Goal: Communication & Community: Connect with others

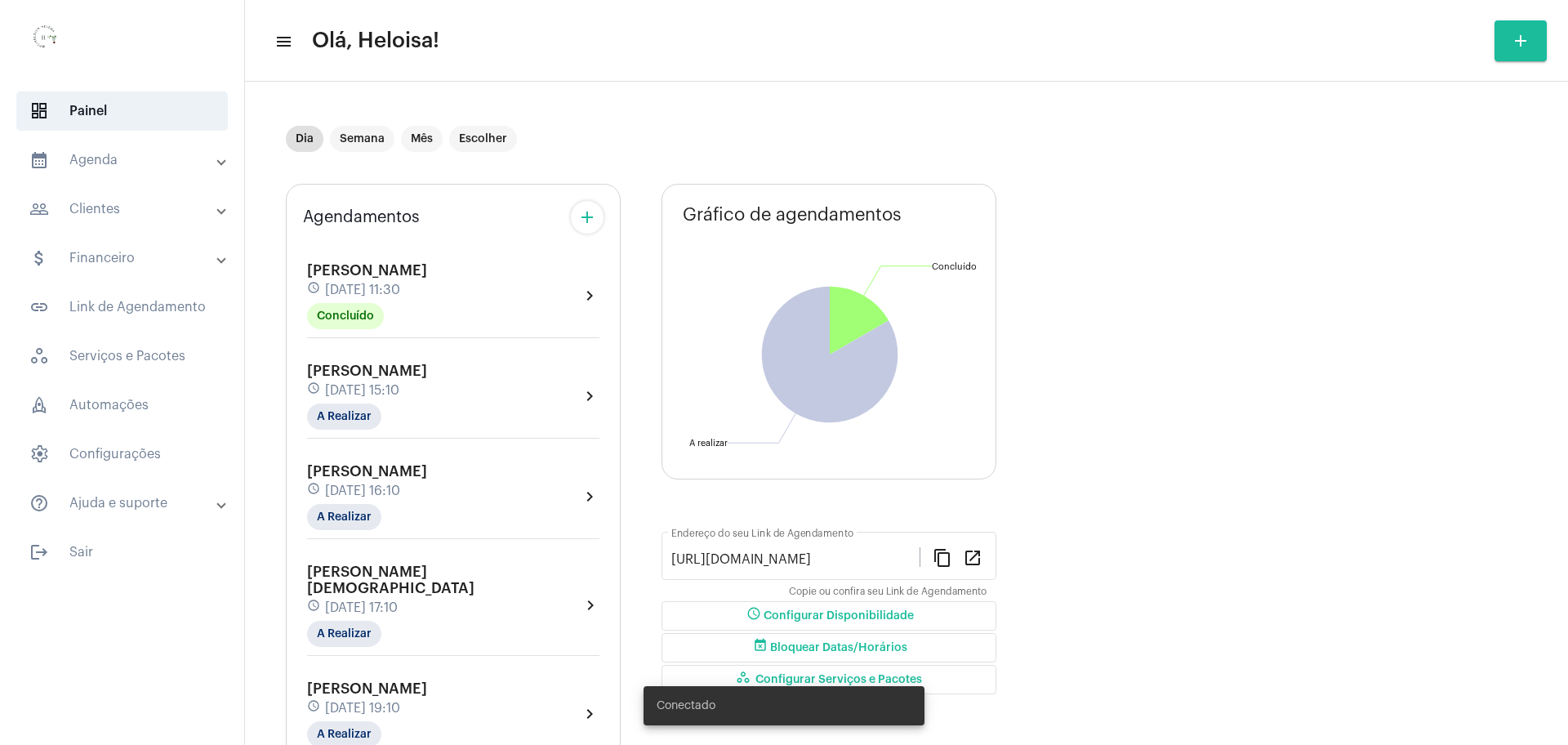
scroll to position [156, 0]
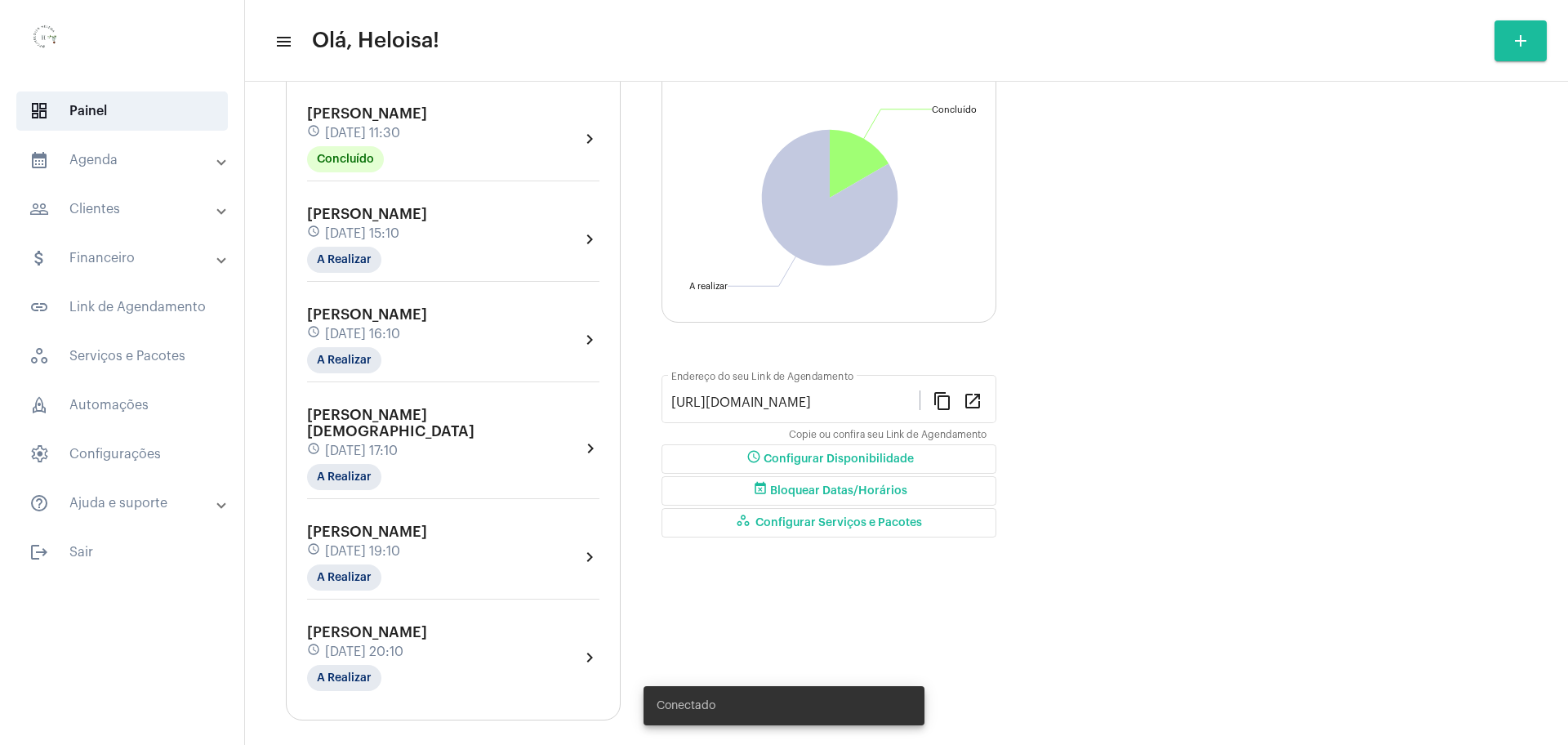
click at [401, 328] on span "[DATE] 16:10" at bounding box center [362, 334] width 75 height 14
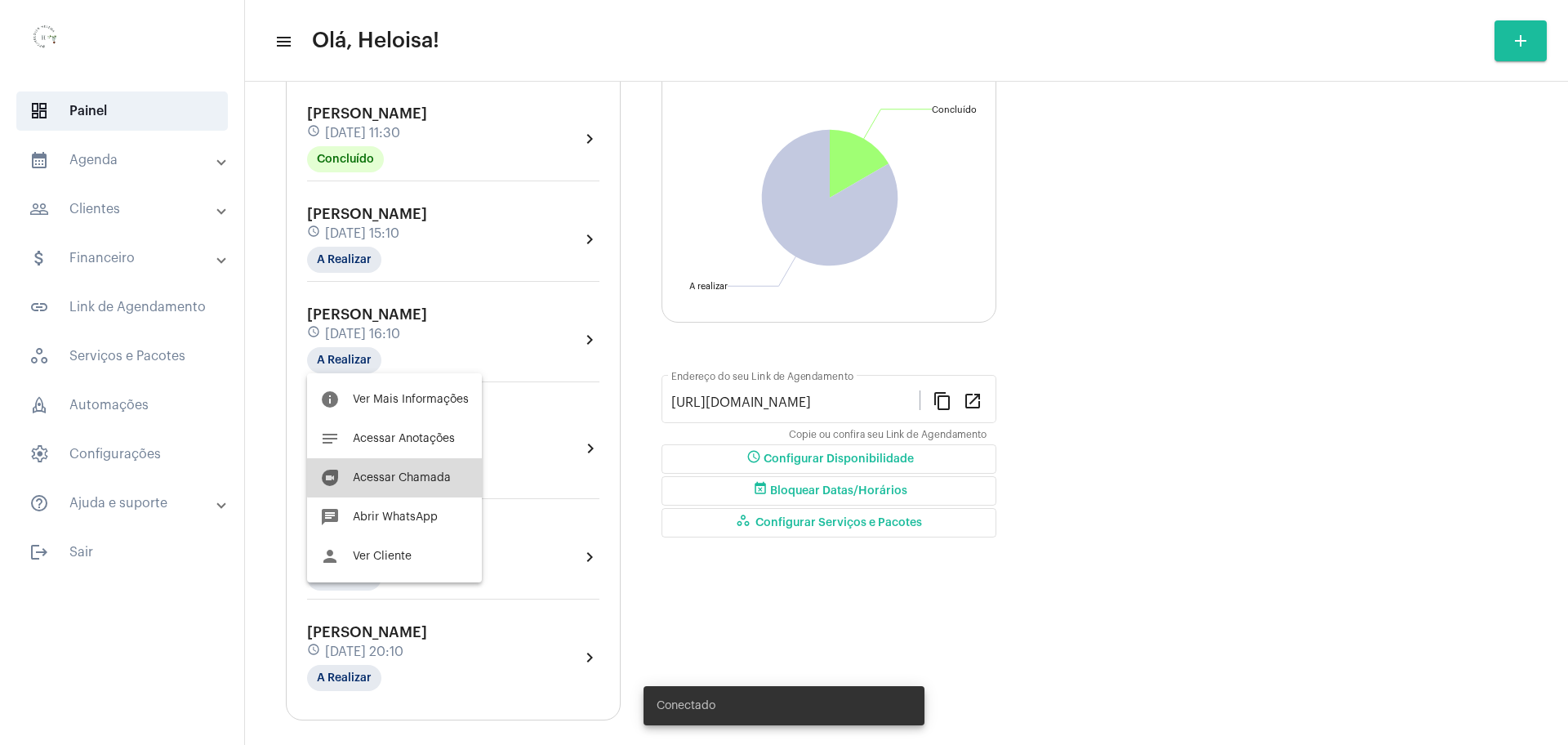
click at [418, 473] on span "Acessar Chamada" at bounding box center [402, 478] width 98 height 11
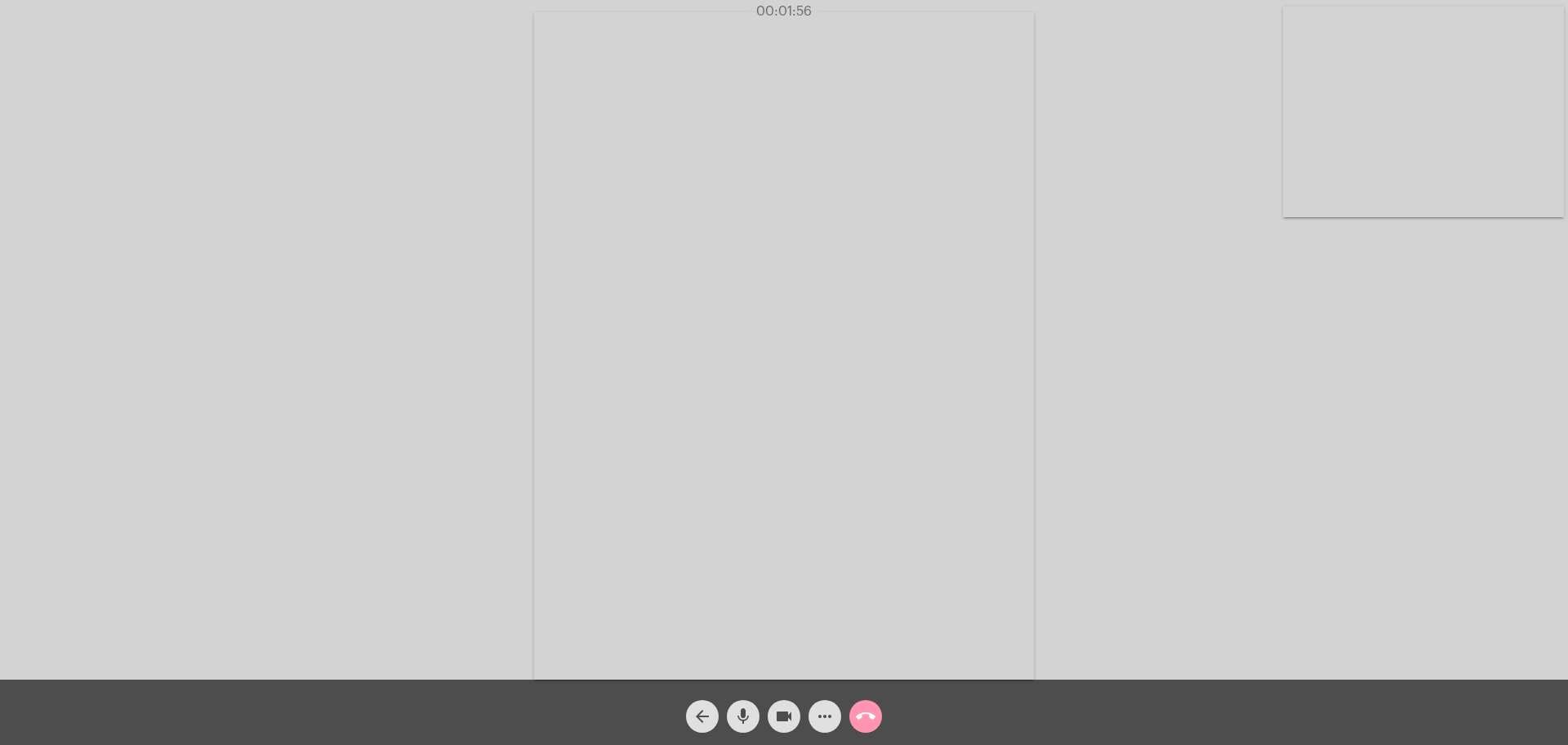
click at [1101, 197] on div "Acessando Câmera e Microfone..." at bounding box center [784, 343] width 1565 height 680
click at [1138, 179] on div "Acessando Câmera e Microfone..." at bounding box center [784, 343] width 1565 height 680
click at [14, 288] on div "Acessando Câmera e Microfone..." at bounding box center [784, 343] width 1565 height 680
click at [288, 301] on div "Acessando Câmera e Microfone..." at bounding box center [784, 343] width 1565 height 680
click at [870, 717] on mat-icon "call_end" at bounding box center [866, 716] width 20 height 20
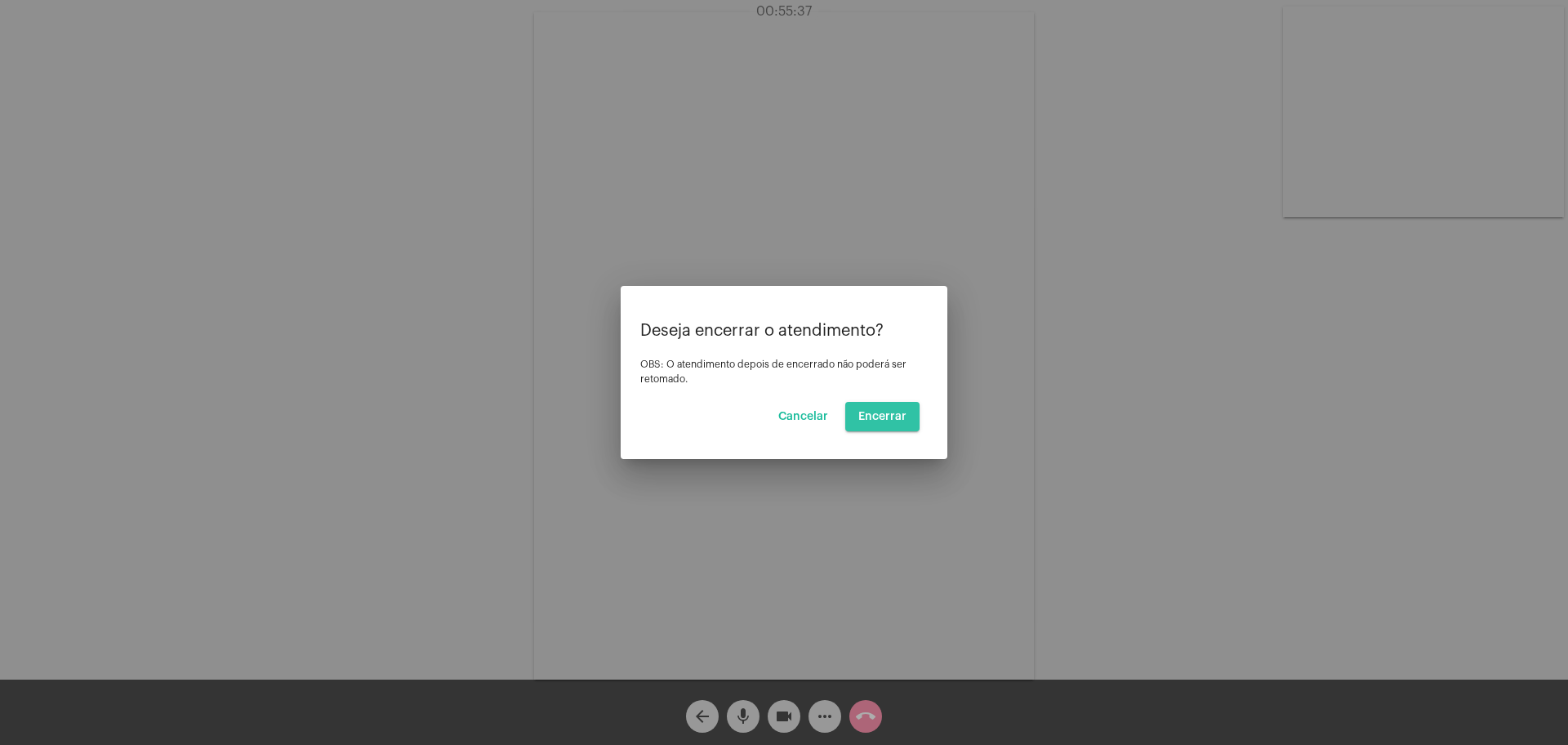
click at [897, 418] on span "Encerrar" at bounding box center [882, 417] width 49 height 11
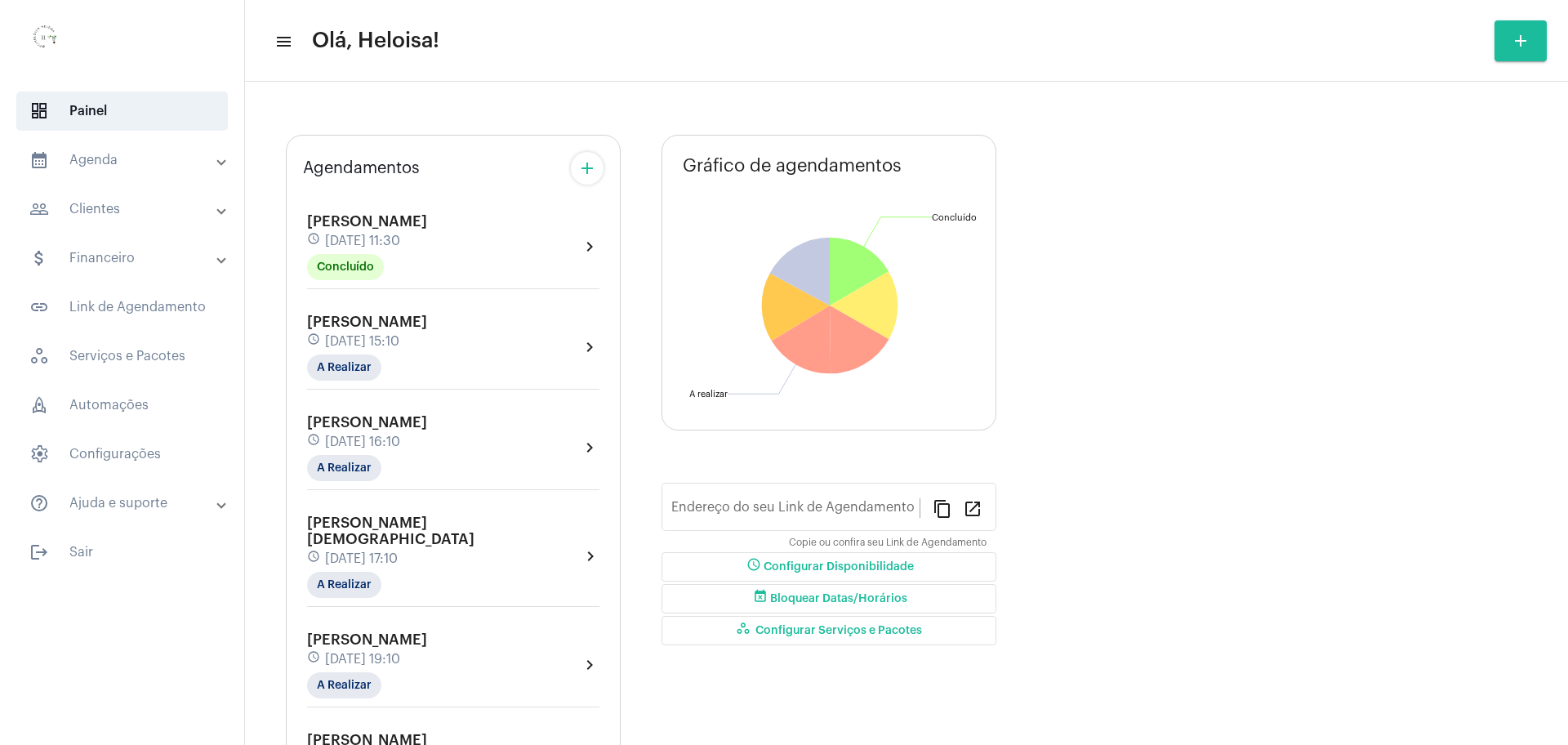
type input "[URL][DOMAIN_NAME]"
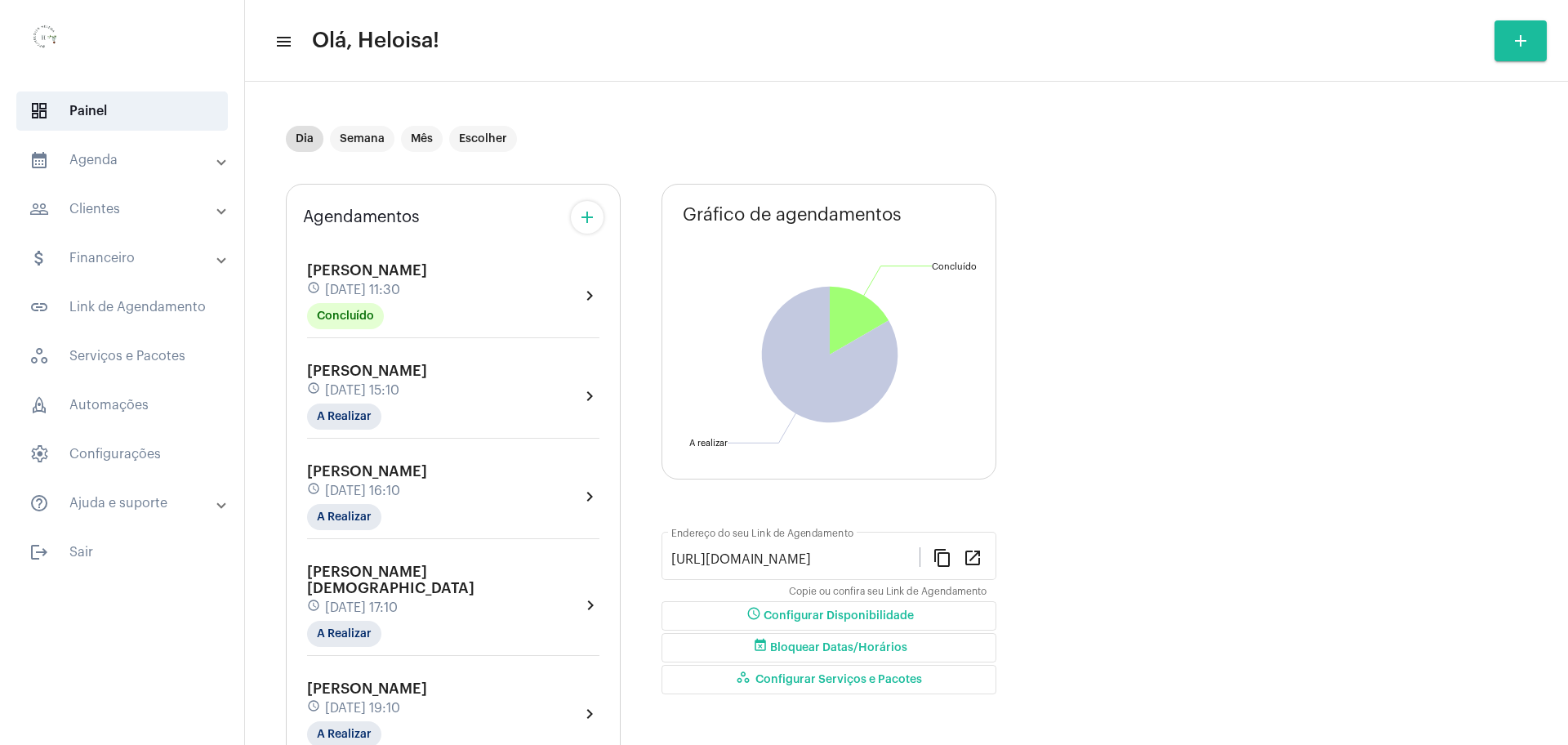
click at [385, 601] on span "[DATE] 17:10" at bounding box center [361, 608] width 72 height 14
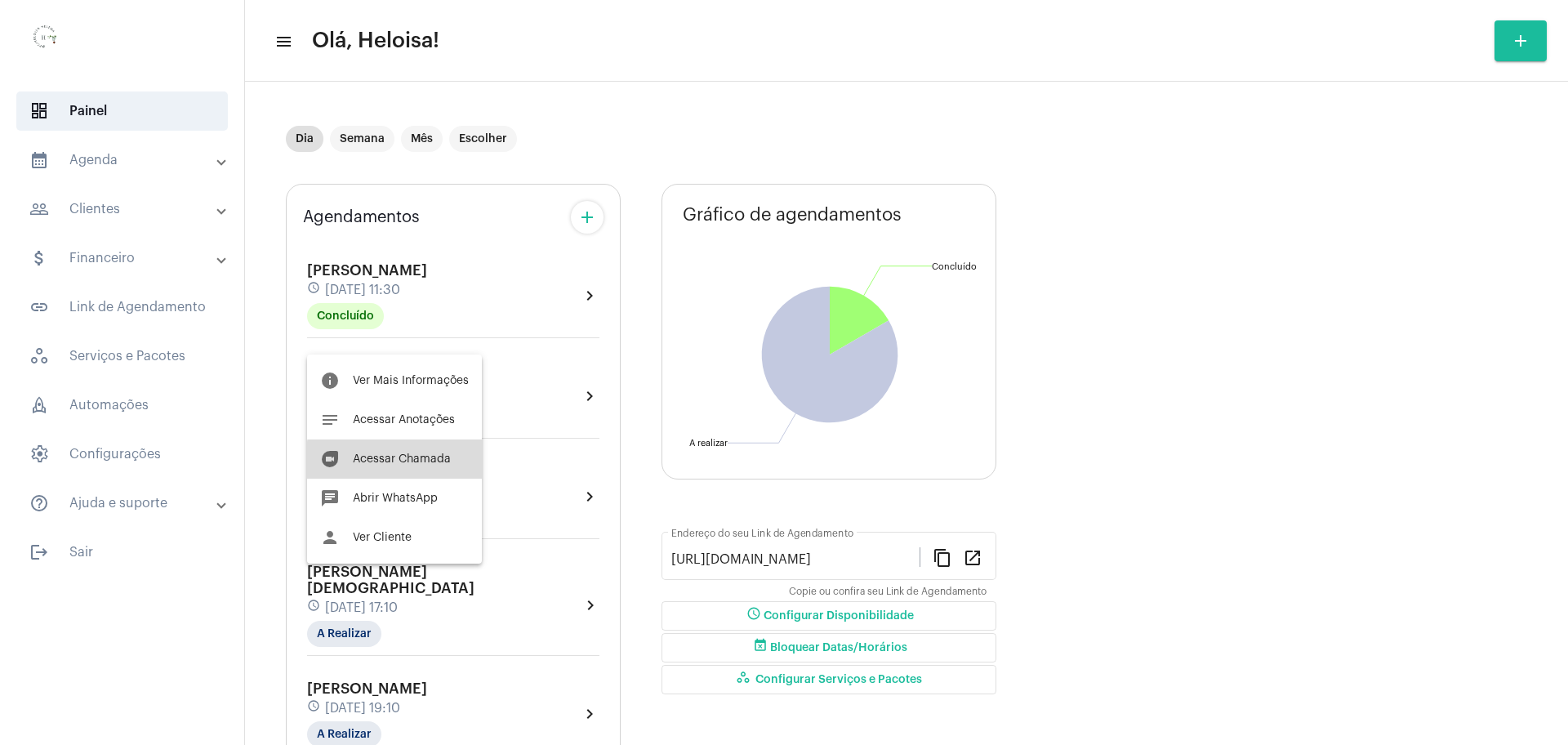
click at [422, 461] on span "Acessar Chamada" at bounding box center [402, 459] width 98 height 11
